Goal: Transaction & Acquisition: Purchase product/service

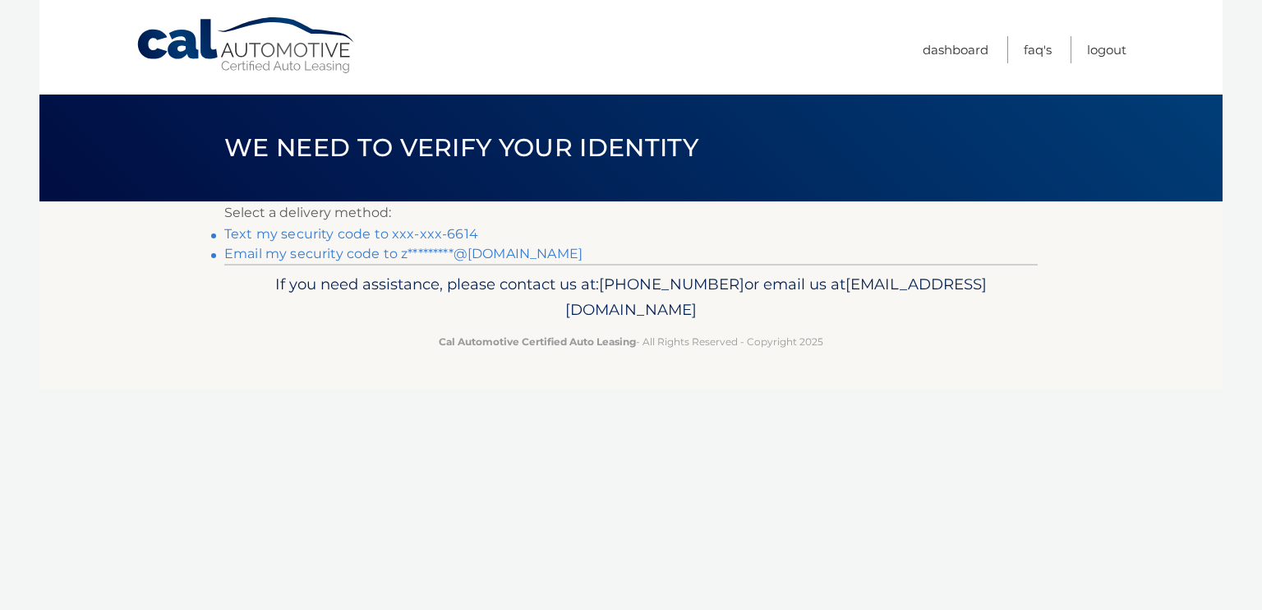
click at [391, 233] on link "Text my security code to xxx-xxx-6614" at bounding box center [351, 234] width 254 height 16
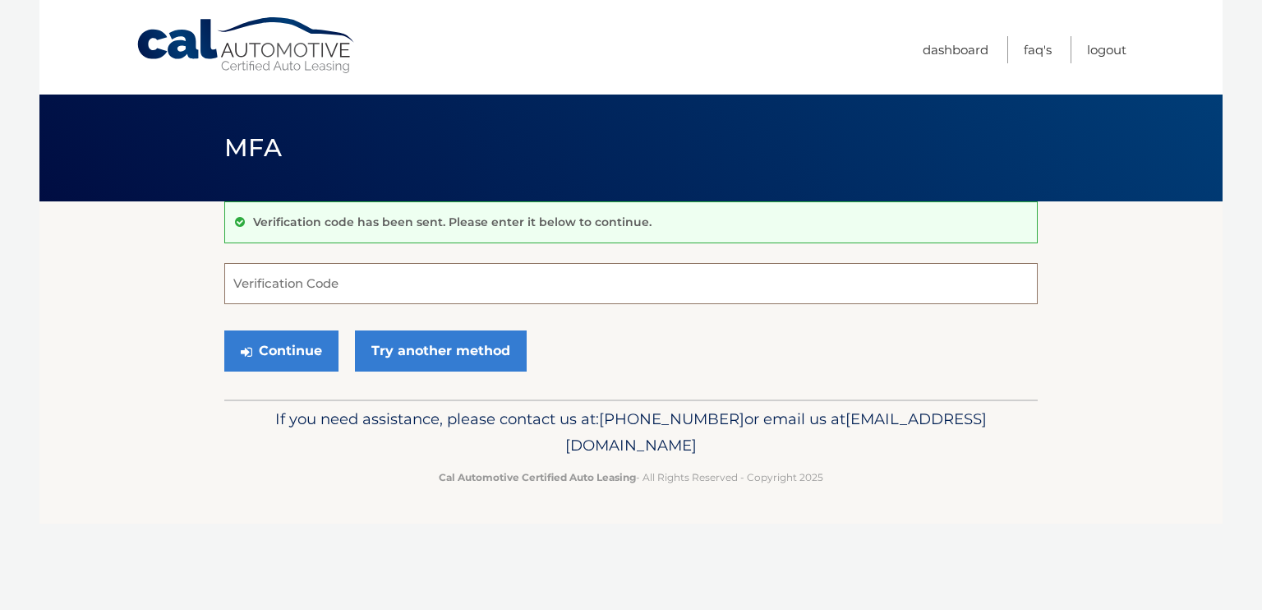
click at [343, 279] on input "Verification Code" at bounding box center [631, 283] width 814 height 41
type input "631685"
click at [276, 357] on button "Continue" at bounding box center [281, 350] width 114 height 41
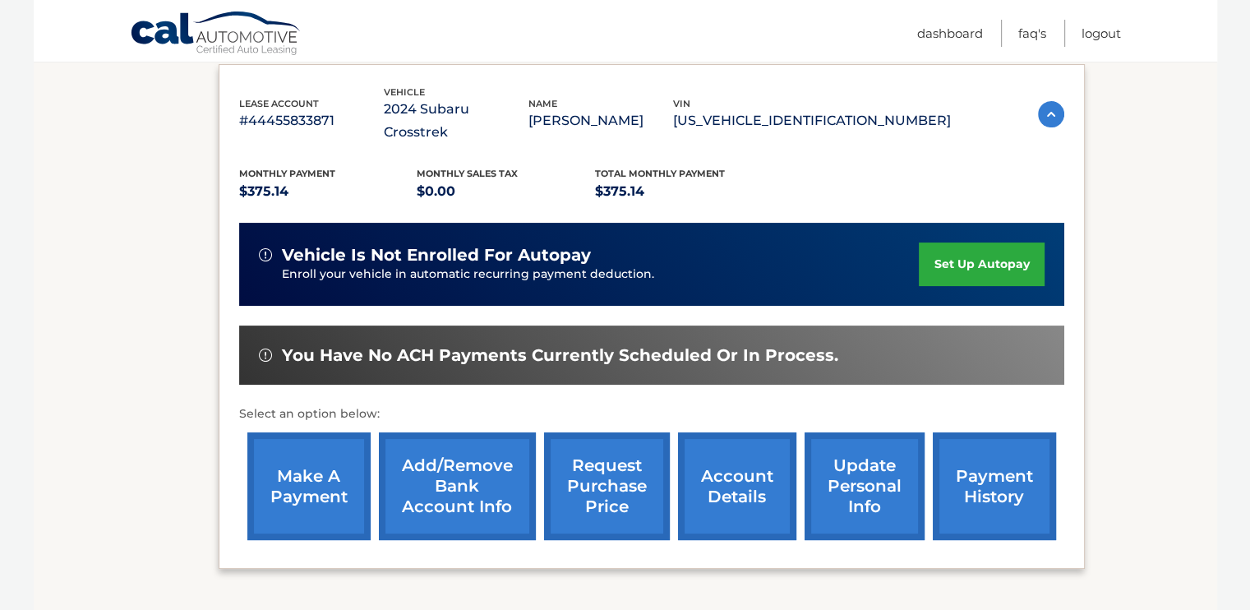
scroll to position [279, 0]
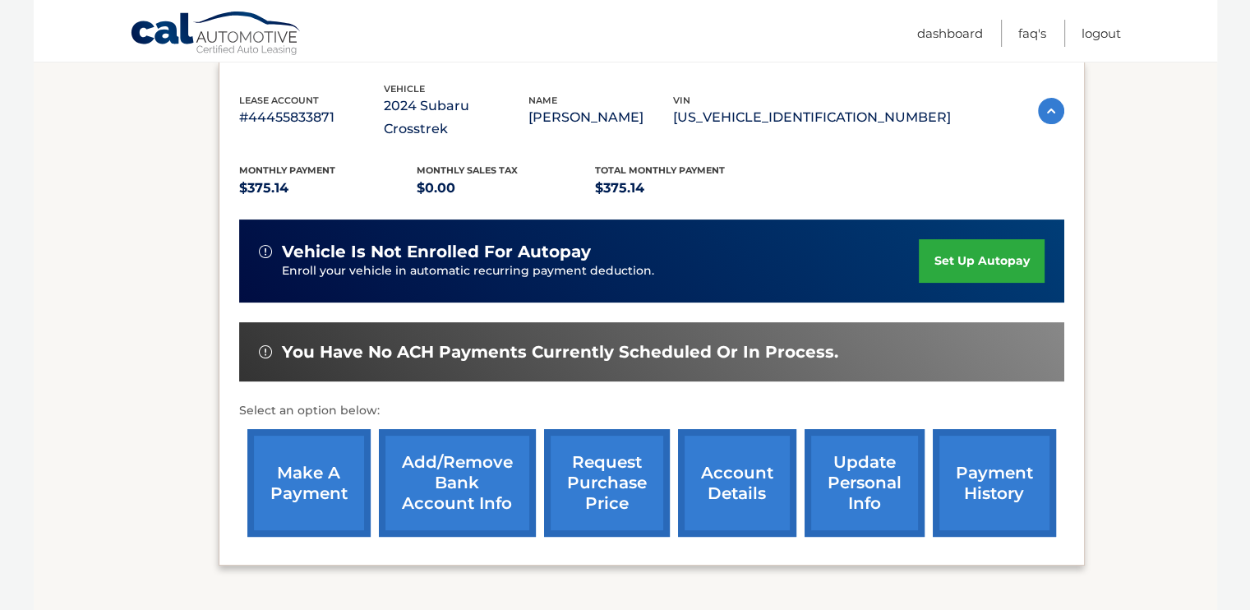
click at [308, 443] on link "make a payment" at bounding box center [308, 483] width 123 height 108
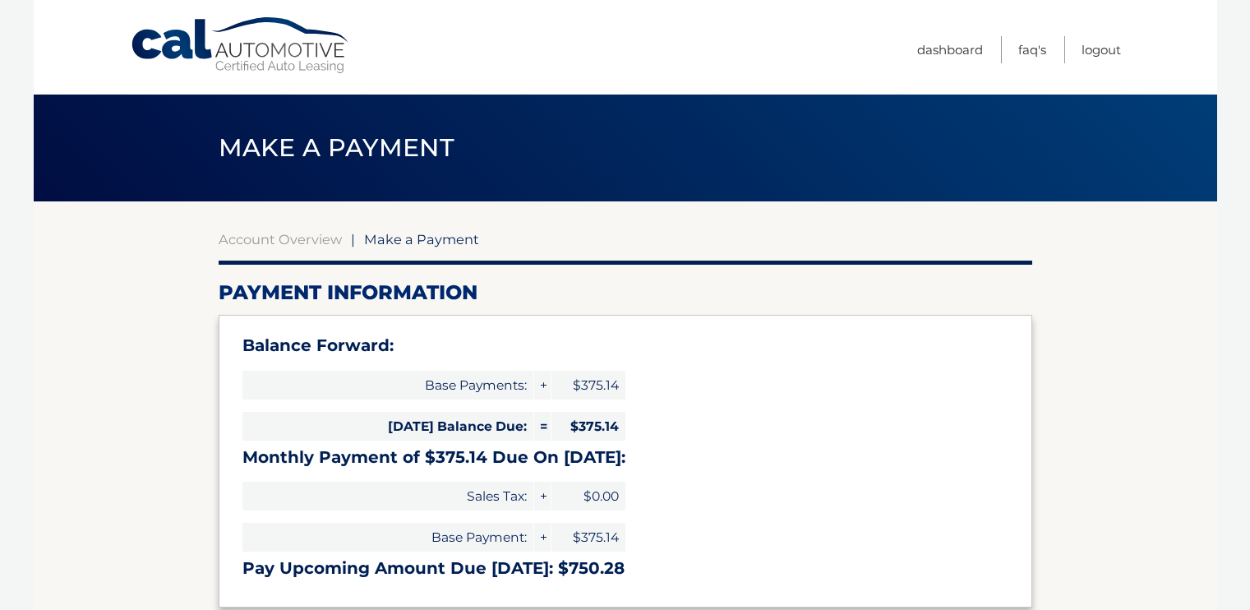
select select "NGQ1OTdhMWMtNmRkMS00ZGZiLWEyMjYtZDZkYTQ3MWRlNTVi"
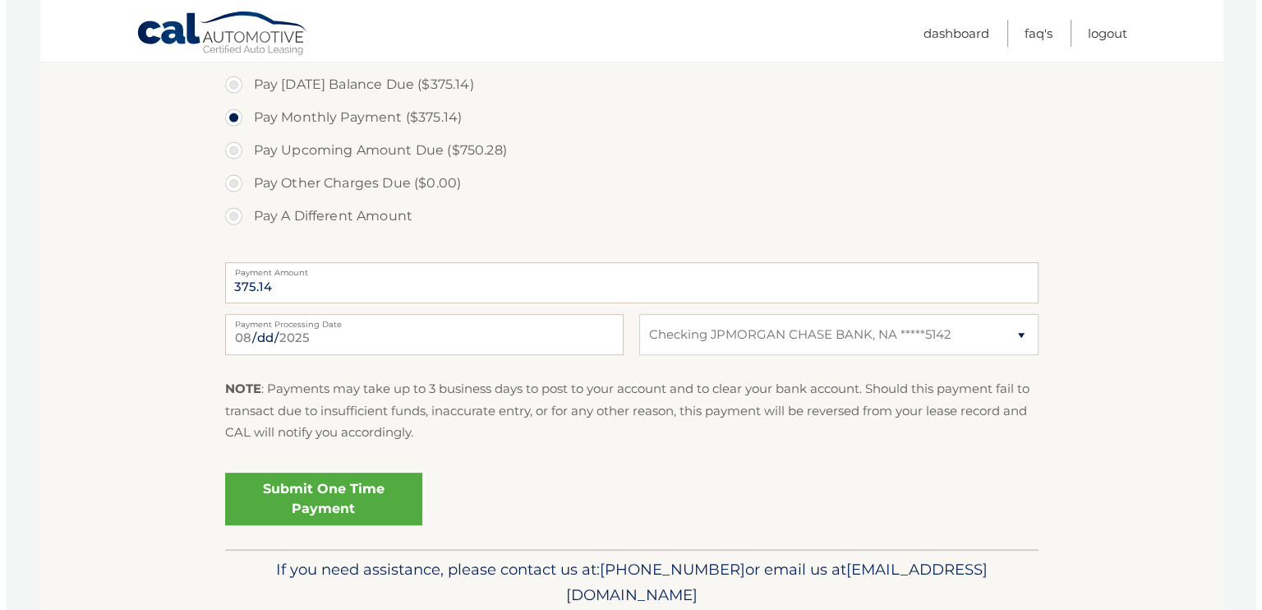
scroll to position [578, 0]
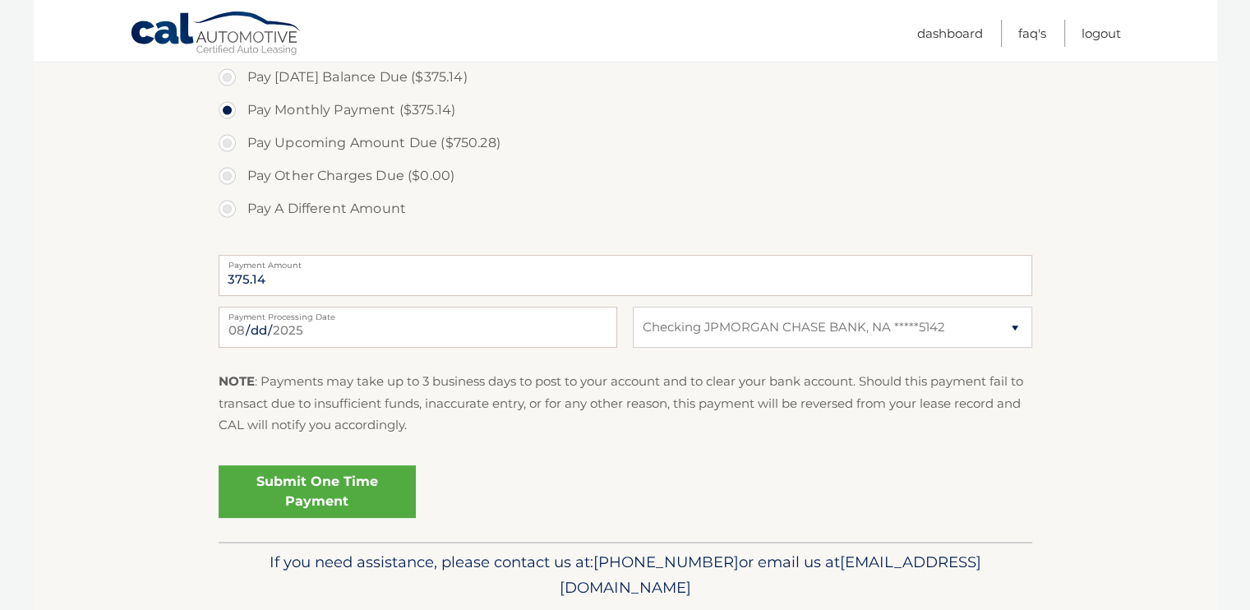
click at [353, 501] on link "Submit One Time Payment" at bounding box center [317, 491] width 197 height 53
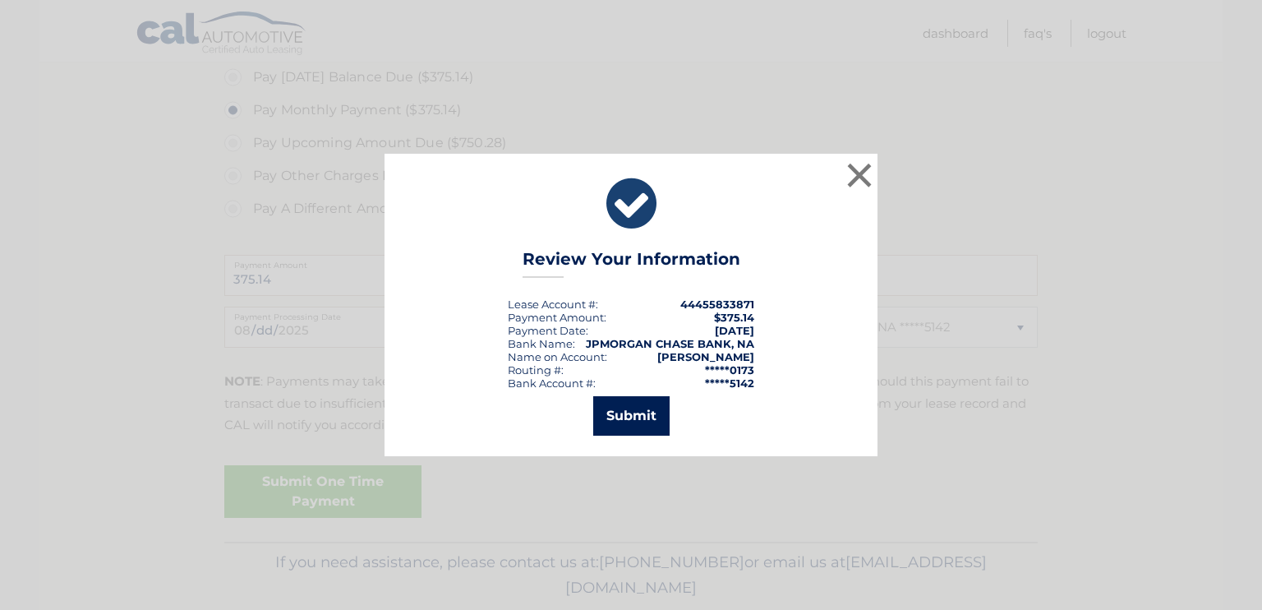
click at [642, 420] on button "Submit" at bounding box center [631, 415] width 76 height 39
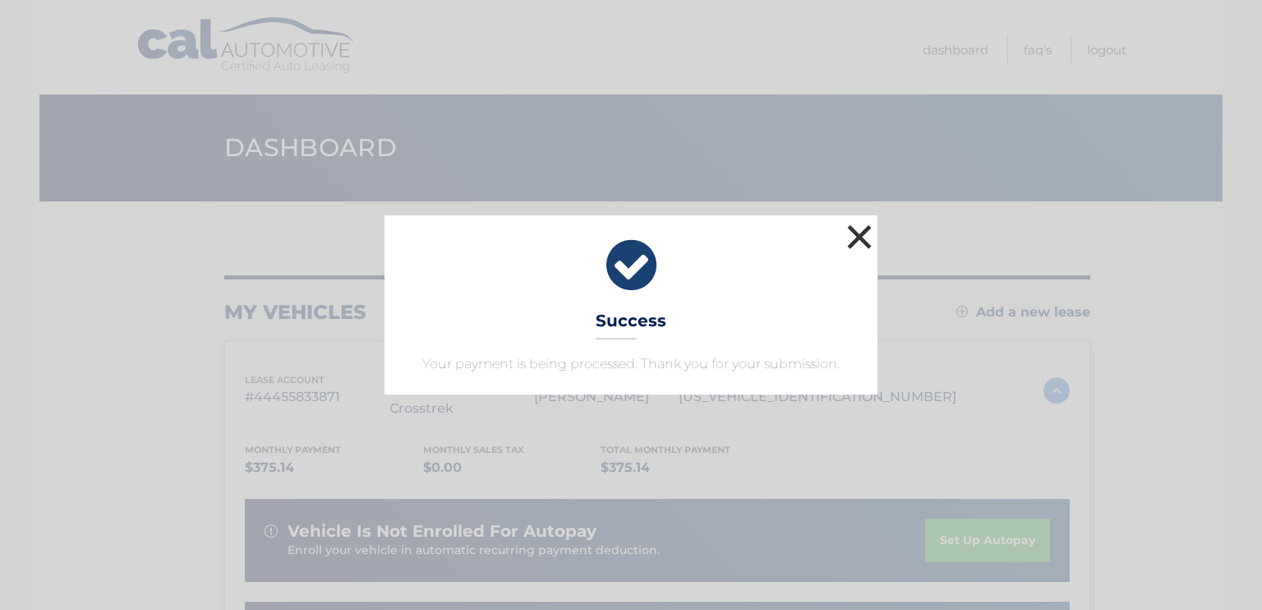
click at [855, 227] on button "×" at bounding box center [859, 236] width 33 height 33
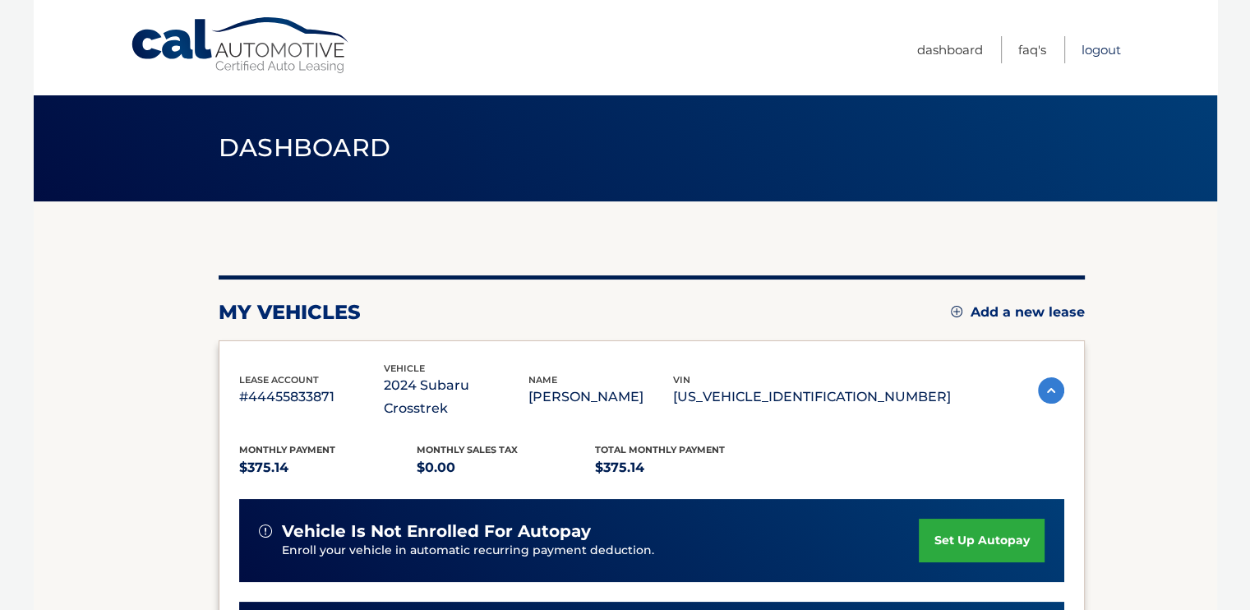
click at [1096, 48] on link "Logout" at bounding box center [1100, 49] width 39 height 27
